Goal: Transaction & Acquisition: Purchase product/service

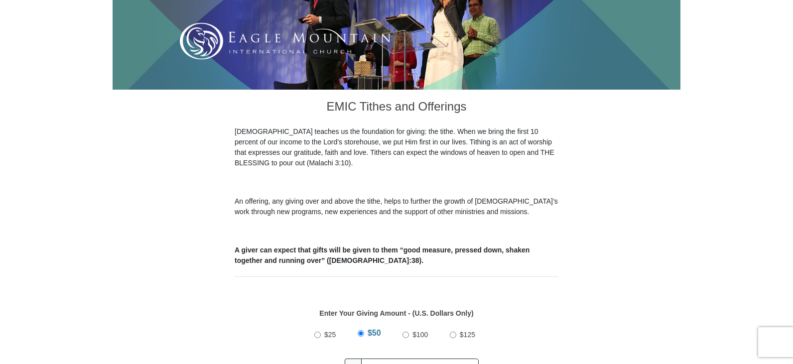
scroll to position [249, 0]
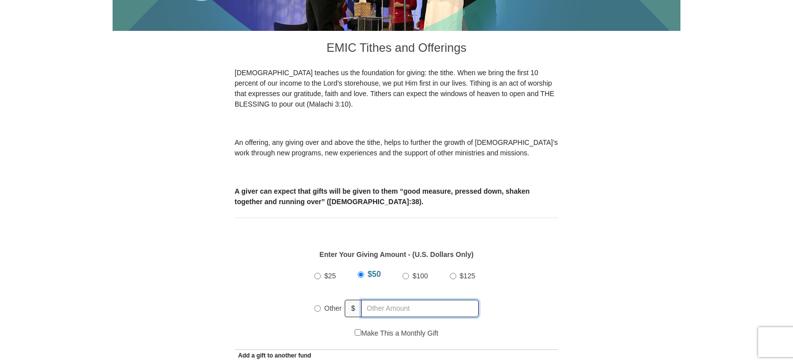
radio input "true"
click at [393, 300] on input "text" at bounding box center [422, 308] width 114 height 17
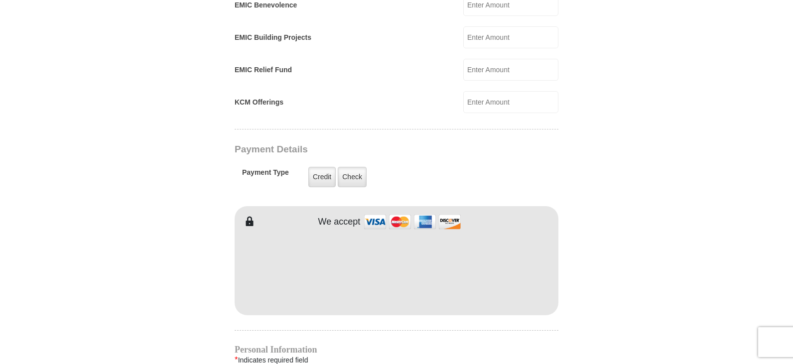
scroll to position [697, 0]
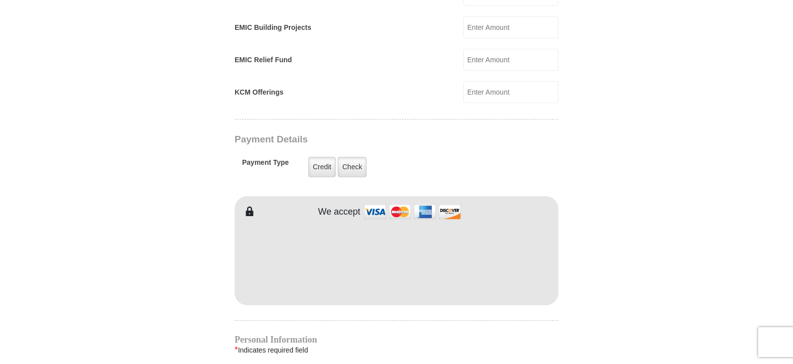
type input "500.00"
type input "[PERSON_NAME]"
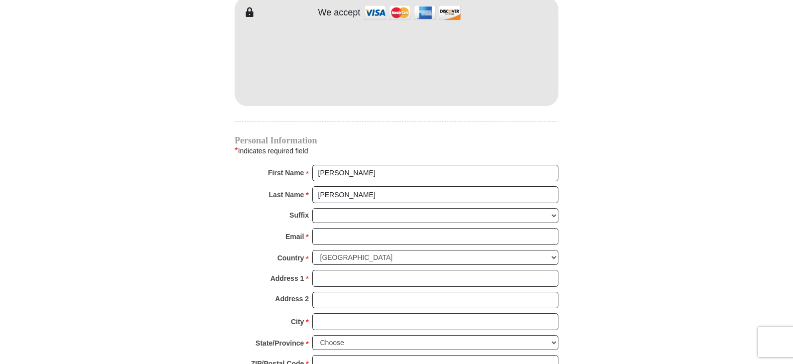
scroll to position [946, 0]
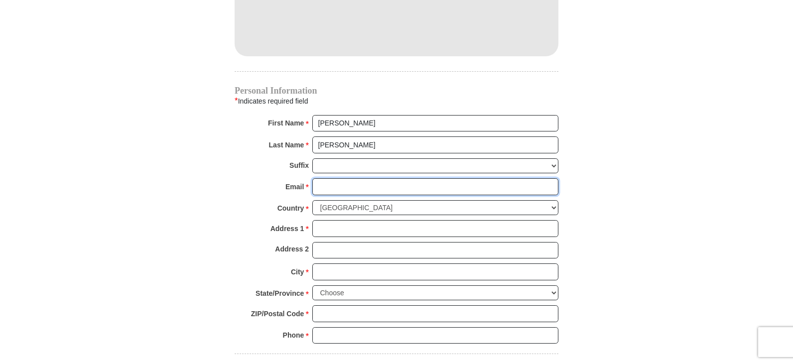
click at [344, 178] on input "Email *" at bounding box center [435, 186] width 246 height 17
type input "[PERSON_NAME][EMAIL_ADDRESS][DOMAIN_NAME]"
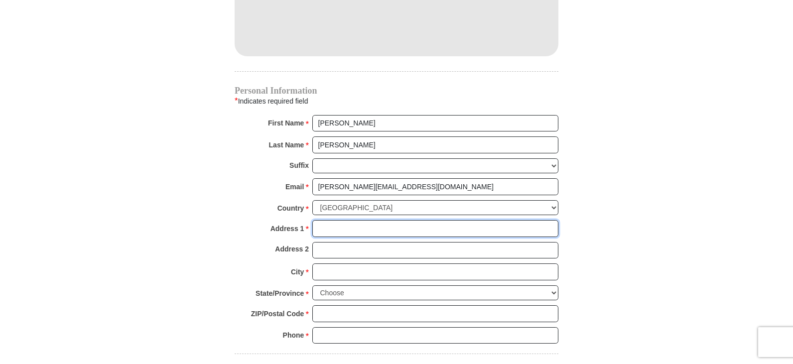
type input "[STREET_ADDRESS]"
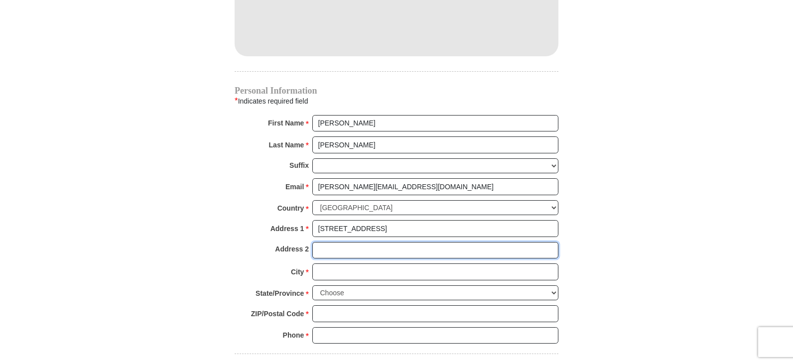
type input "Apt, Suite, Bldg. (optional)"
type input "[GEOGRAPHIC_DATA]"
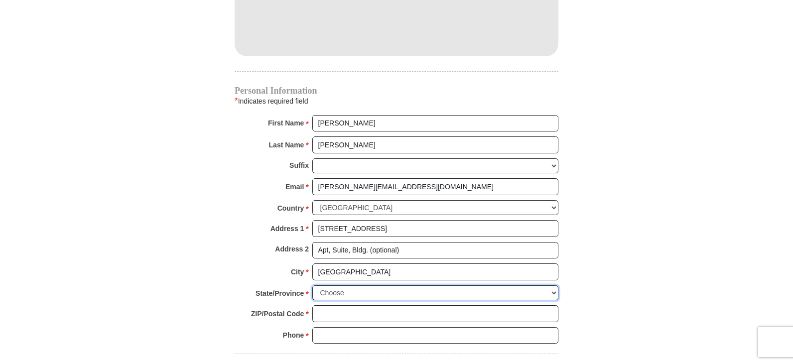
select select "TN"
type input "37620"
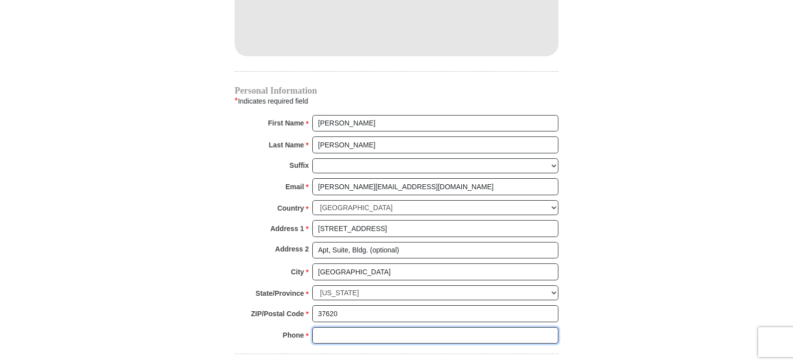
type input "4239564228"
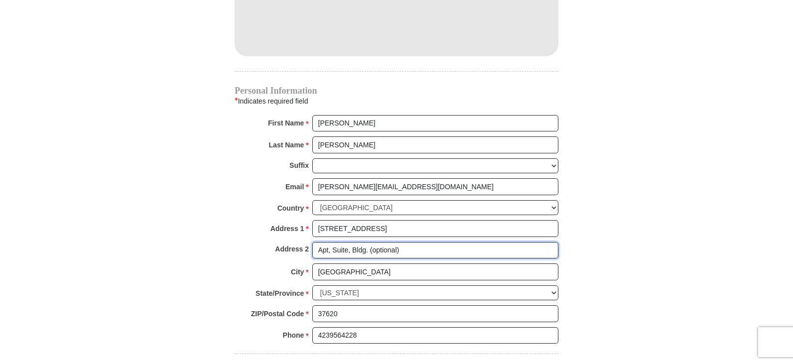
drag, startPoint x: 423, startPoint y: 237, endPoint x: 199, endPoint y: 247, distance: 223.8
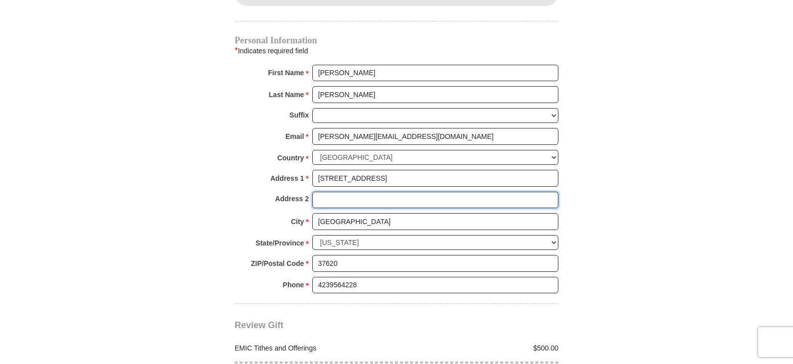
scroll to position [1145, 0]
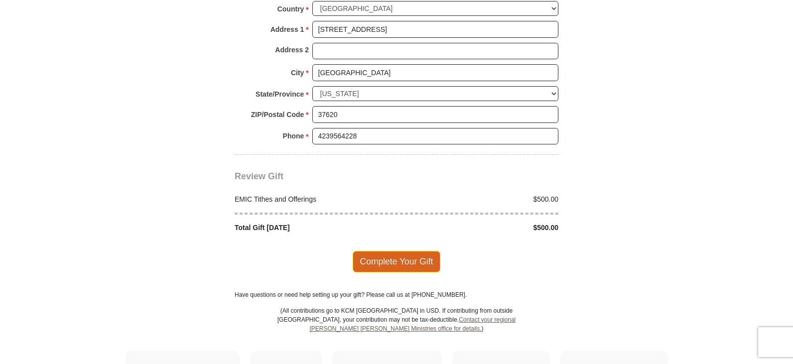
click at [363, 254] on span "Complete Your Gift" at bounding box center [397, 261] width 88 height 21
